Goal: Understand process/instructions: Learn how to perform a task or action

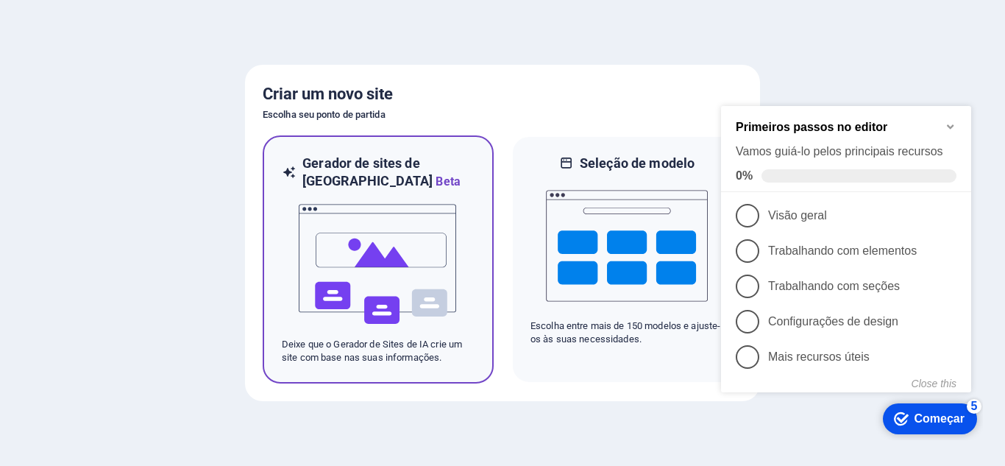
click at [447, 227] on img at bounding box center [378, 264] width 162 height 147
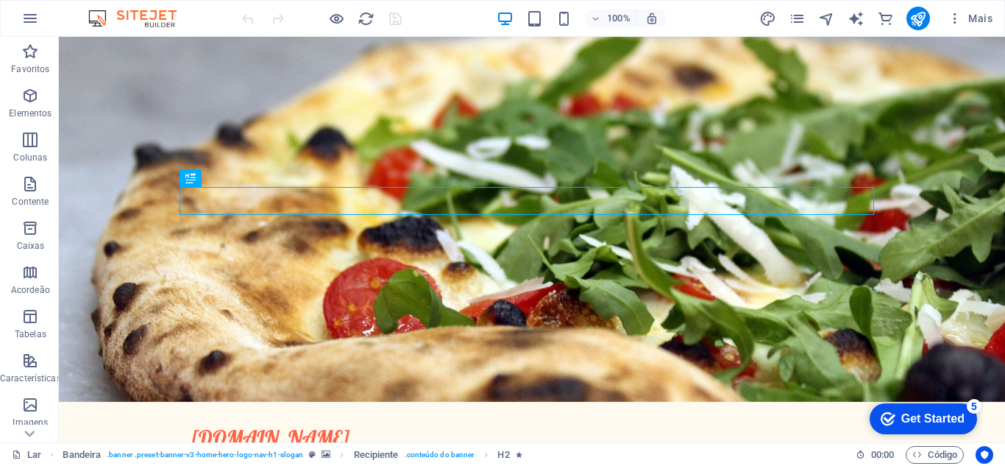
click at [946, 424] on div "Get Started" at bounding box center [932, 418] width 63 height 13
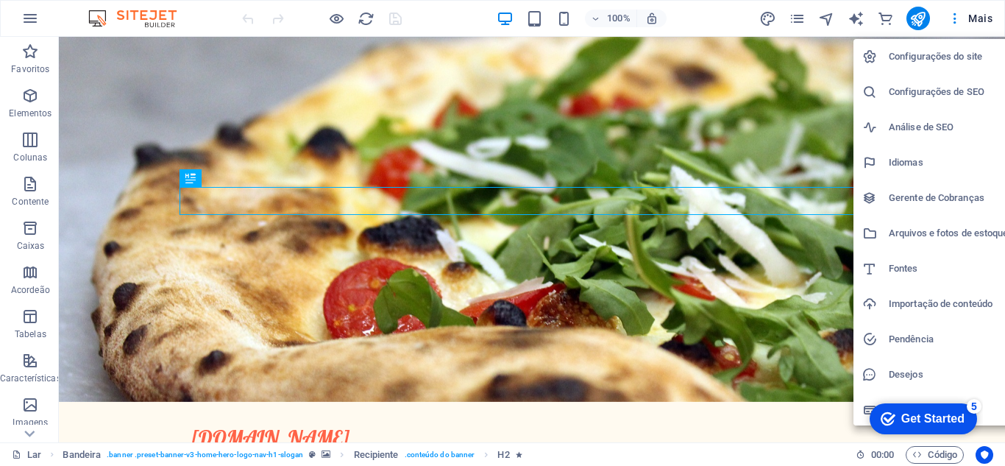
click at [711, 90] on div at bounding box center [502, 233] width 1005 height 466
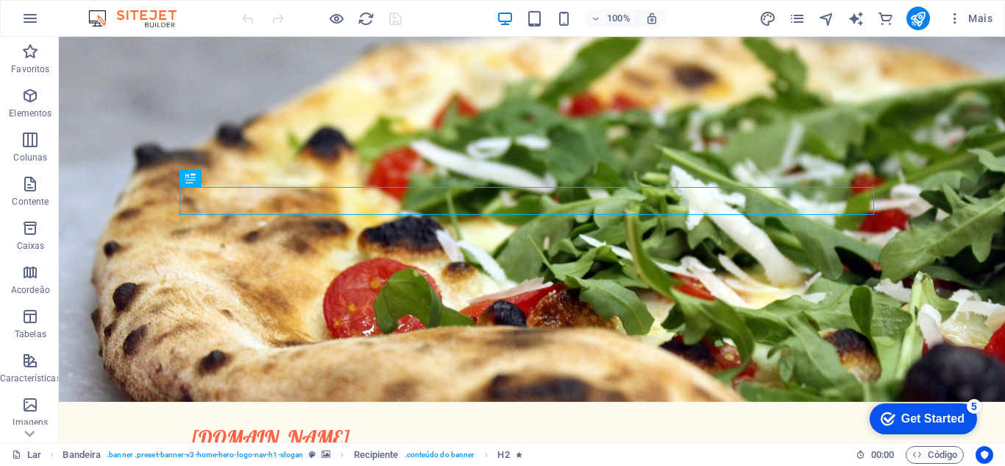
click at [945, 408] on div "checkmark Get Started 5" at bounding box center [923, 418] width 107 height 31
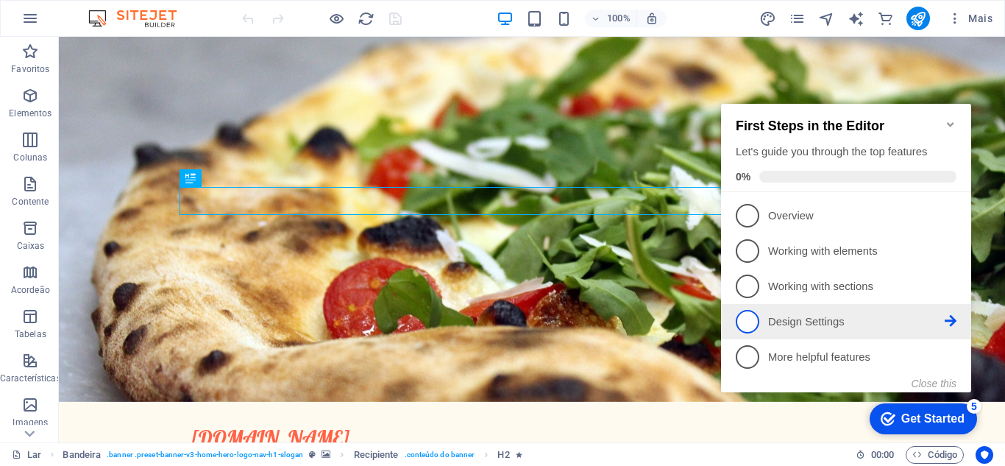
click at [804, 316] on p "Design Settings - incomplete" at bounding box center [856, 321] width 177 height 15
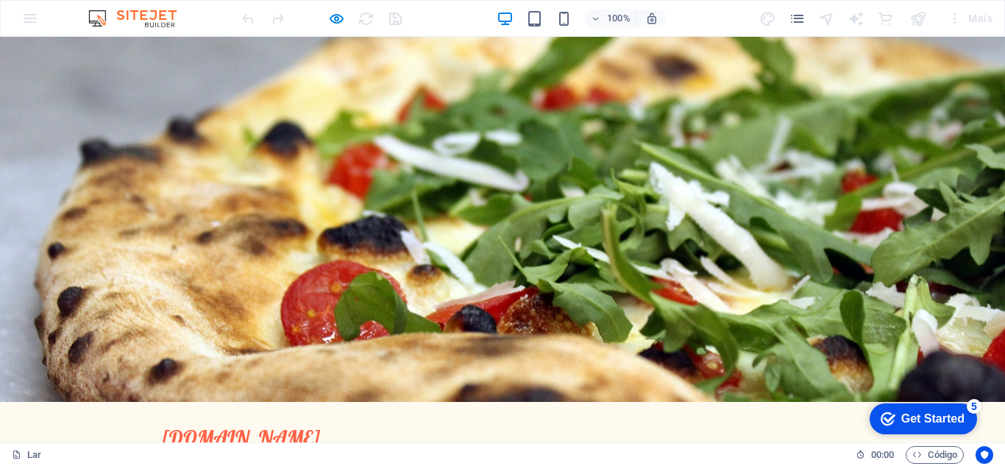
click at [975, 405] on div "5" at bounding box center [974, 406] width 15 height 15
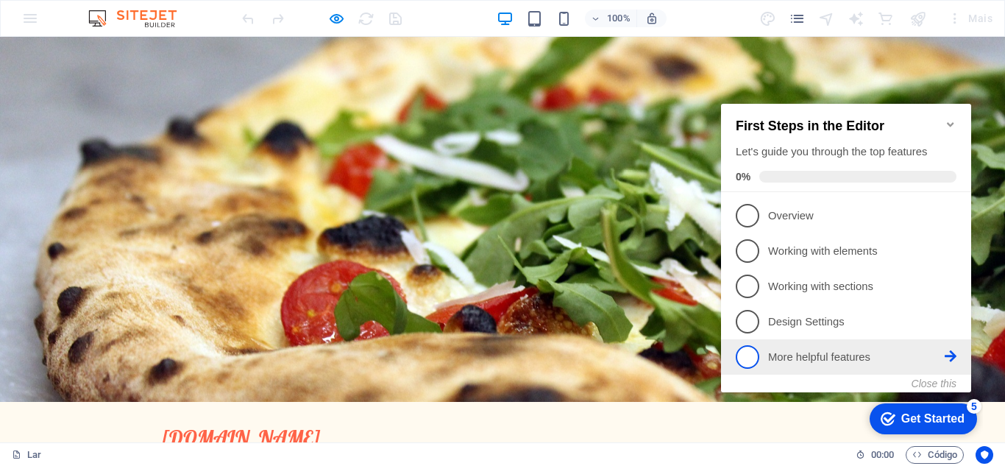
click at [870, 352] on p "More helpful features - incomplete" at bounding box center [856, 356] width 177 height 15
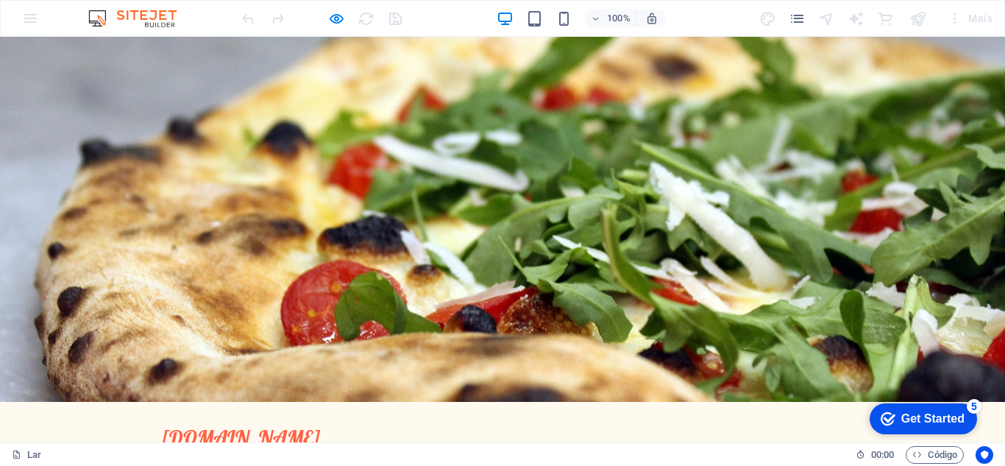
click at [951, 418] on div "Get Started" at bounding box center [932, 418] width 63 height 13
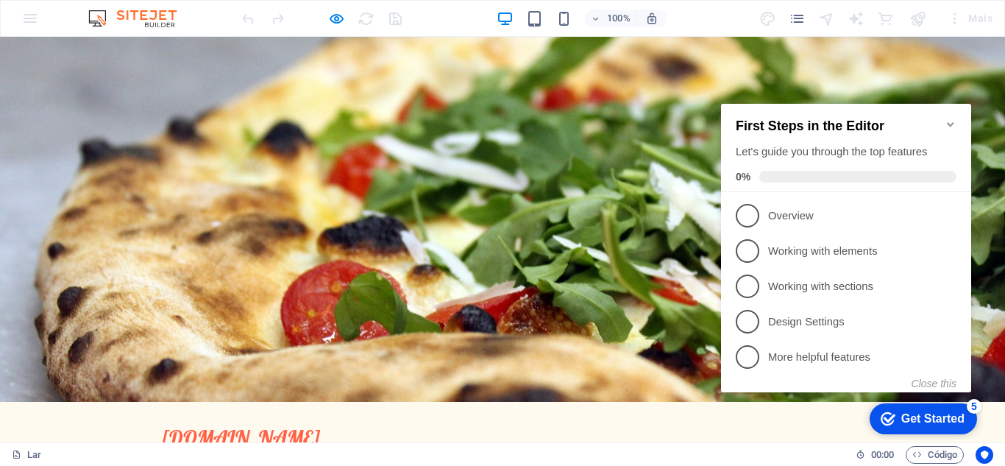
click at [950, 122] on icon "Minimize checklist" at bounding box center [950, 124] width 7 height 4
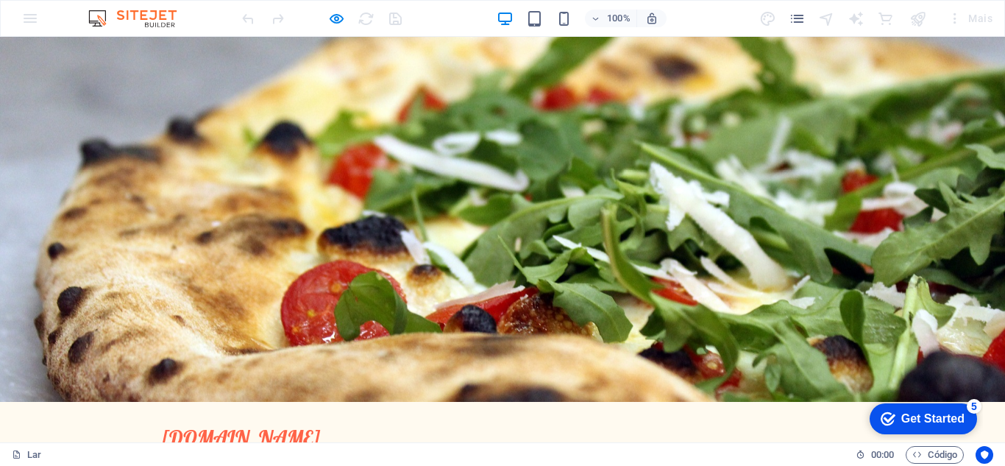
scroll to position [355, 0]
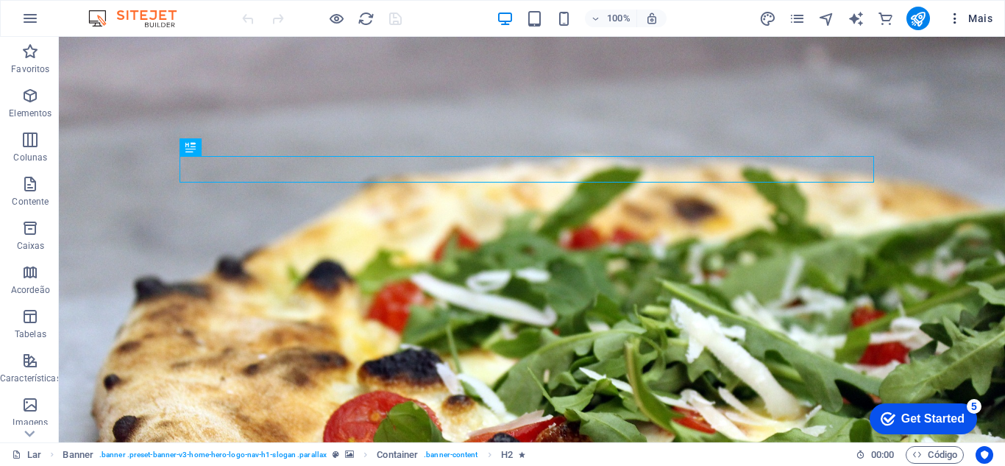
click at [970, 10] on button "Mais" at bounding box center [970, 19] width 57 height 24
